Goal: Task Accomplishment & Management: Use online tool/utility

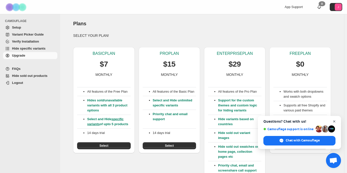
click at [336, 119] on span "Close chat" at bounding box center [334, 121] width 6 height 6
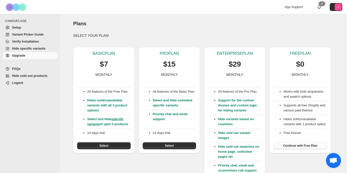
click at [297, 148] on span "Continue with Free Plan" at bounding box center [300, 146] width 34 height 4
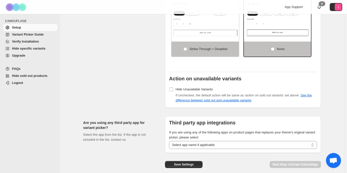
scroll to position [428, 0]
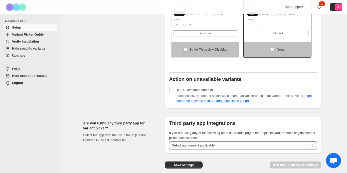
click at [211, 146] on select "**********" at bounding box center [243, 145] width 148 height 8
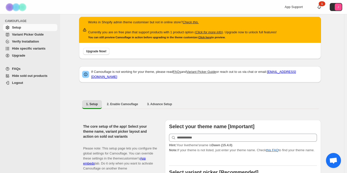
scroll to position [0, 0]
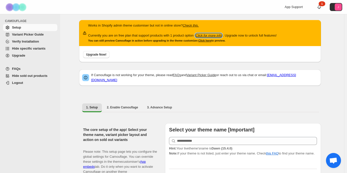
click at [214, 36] on icon "Click for more info" at bounding box center [208, 36] width 26 height 4
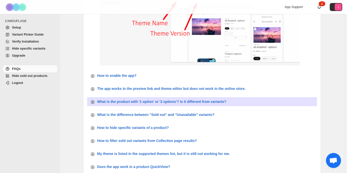
scroll to position [111, 0]
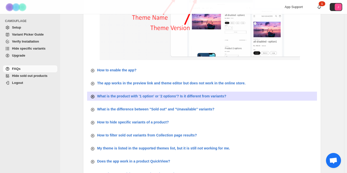
click at [172, 96] on p "What is the product with '1 option' or '2 options'? Is it different from varian…" at bounding box center [161, 96] width 129 height 5
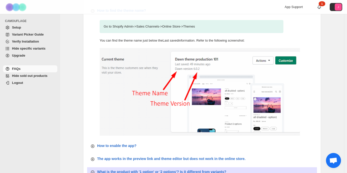
scroll to position [0, 0]
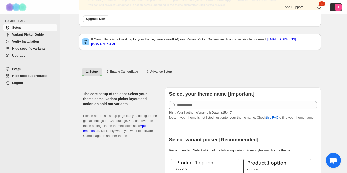
scroll to position [34, 0]
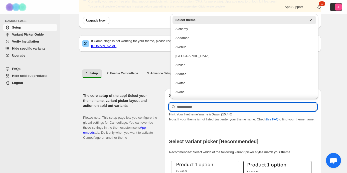
click at [204, 103] on input "text" at bounding box center [247, 107] width 140 height 8
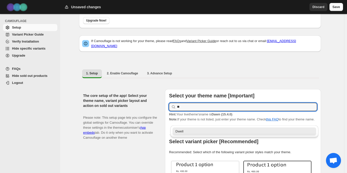
click at [190, 131] on div "Dwell" at bounding box center [244, 131] width 138 height 5
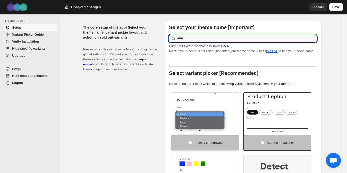
scroll to position [109, 0]
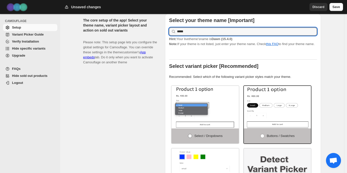
type input "*****"
click at [191, 137] on span at bounding box center [190, 136] width 4 height 4
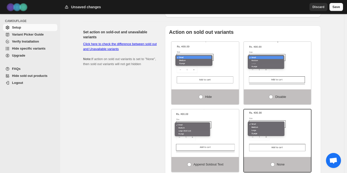
scroll to position [312, 0]
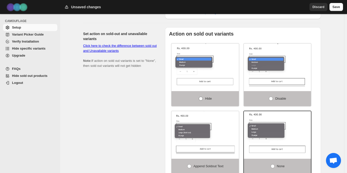
click at [202, 100] on span at bounding box center [201, 99] width 4 height 4
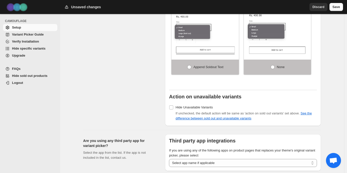
scroll to position [411, 0]
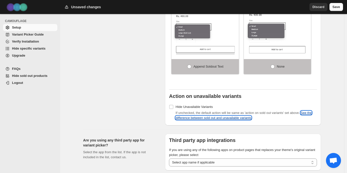
click at [190, 120] on link "See the difference between sold out and unavailable variants" at bounding box center [243, 115] width 136 height 9
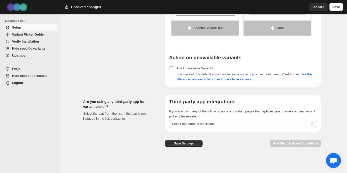
scroll to position [451, 0]
click at [195, 143] on button "Save Settings" at bounding box center [184, 143] width 38 height 7
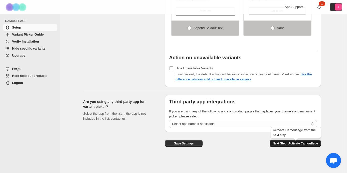
click at [282, 144] on span "Next Step: Activate Camouflage" at bounding box center [295, 143] width 45 height 4
select select "**********"
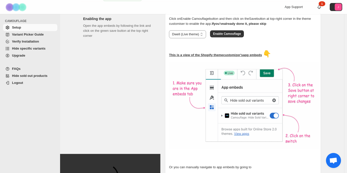
scroll to position [109, 0]
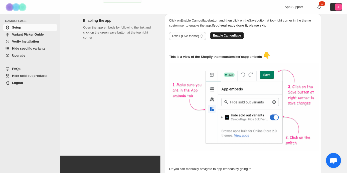
click at [232, 34] on span "Enable Camouflage" at bounding box center [227, 36] width 28 height 4
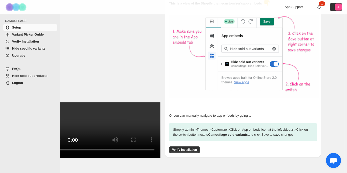
scroll to position [175, 0]
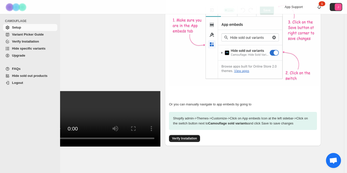
click at [188, 138] on span "Verify Installation" at bounding box center [184, 138] width 25 height 4
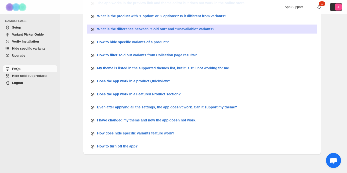
scroll to position [190, 0]
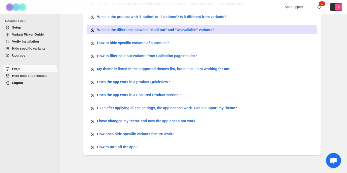
click at [198, 31] on p "What is the difference between "Sold out" and "Unavailable" variants?" at bounding box center [155, 29] width 117 height 5
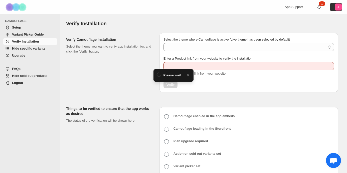
type input "**********"
select select "**********"
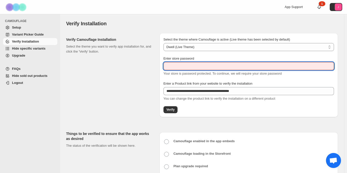
click at [209, 66] on input "Enter store password" at bounding box center [248, 66] width 170 height 8
click at [173, 65] on input "Enter store password" at bounding box center [248, 66] width 170 height 8
paste input "******"
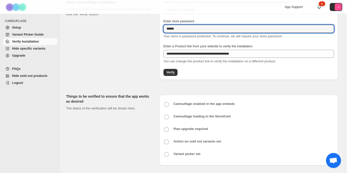
scroll to position [39, 0]
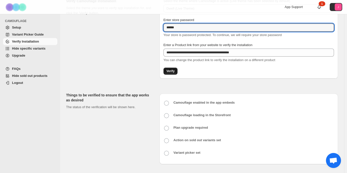
type input "******"
click at [174, 72] on span "Verify" at bounding box center [170, 71] width 8 height 4
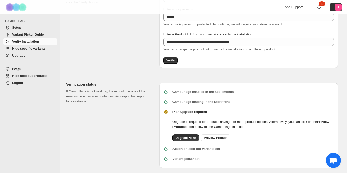
scroll to position [54, 0]
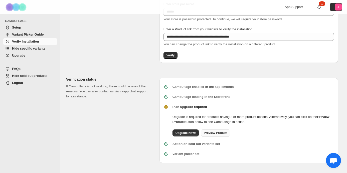
click at [223, 134] on span "Preview Product" at bounding box center [216, 133] width 24 height 4
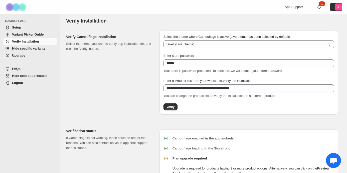
scroll to position [0, 0]
